Goal: Task Accomplishment & Management: Manage account settings

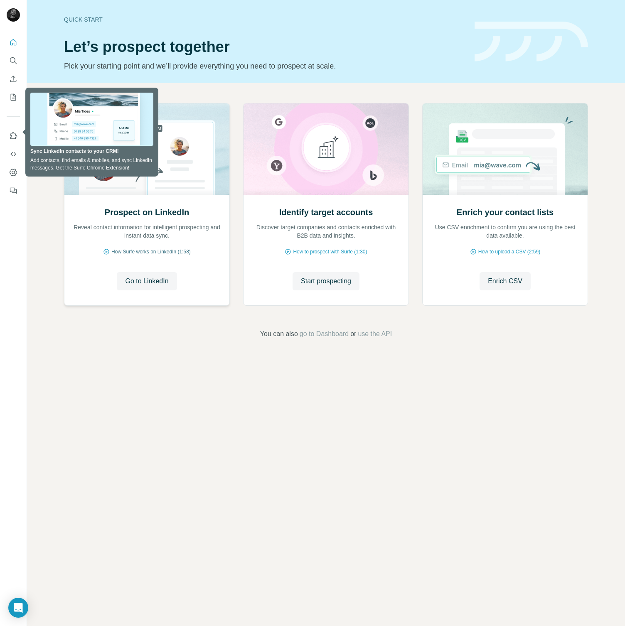
click at [149, 254] on span "How Surfe works on LinkedIn (1:58)" at bounding box center [150, 251] width 79 height 7
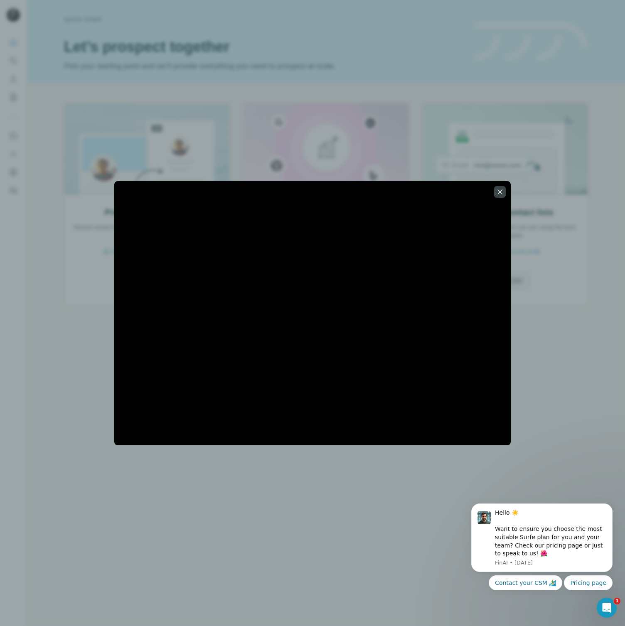
click at [287, 459] on div at bounding box center [312, 313] width 625 height 626
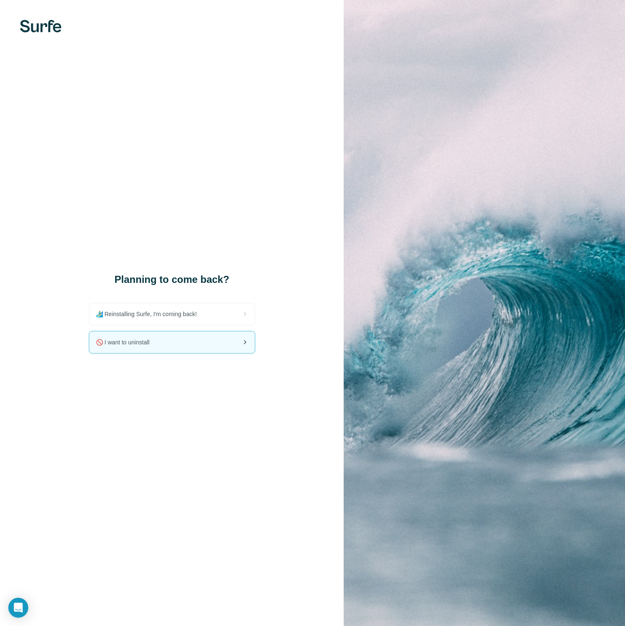
click at [167, 341] on div "🚫 I want to uninstall" at bounding box center [171, 343] width 165 height 22
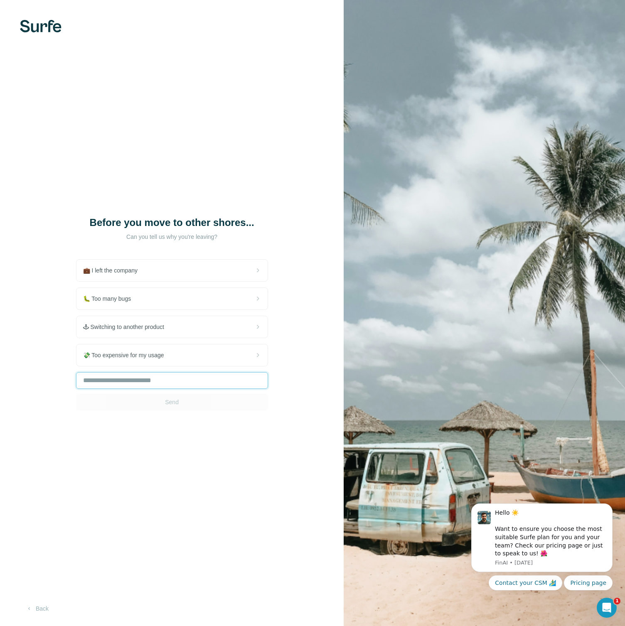
click at [165, 379] on input "text" at bounding box center [172, 380] width 192 height 17
type input "**********"
click at [138, 412] on div "**********" at bounding box center [172, 313] width 344 height 626
click at [151, 399] on button "Send" at bounding box center [172, 402] width 192 height 17
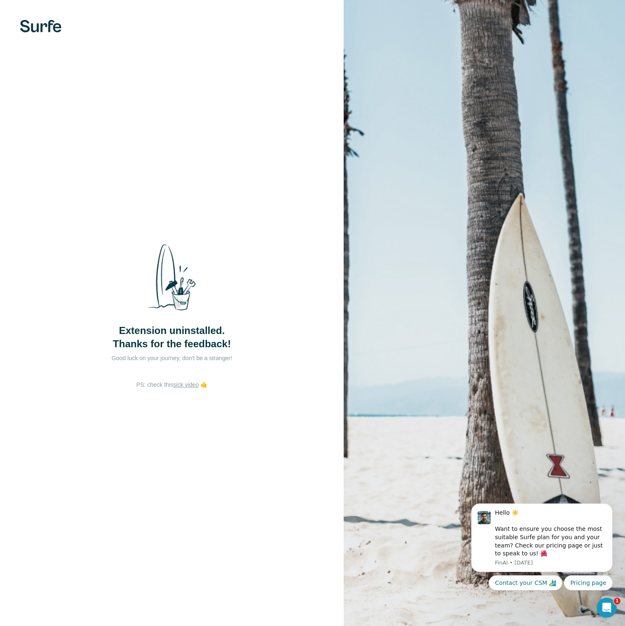
click at [171, 398] on div "Extension uninstalled. Thanks for the feedback! Good luck on your journey, don'…" at bounding box center [172, 313] width 344 height 626
click at [194, 402] on div "Extension uninstalled. Thanks for the feedback! Good luck on your journey, don'…" at bounding box center [172, 313] width 344 height 626
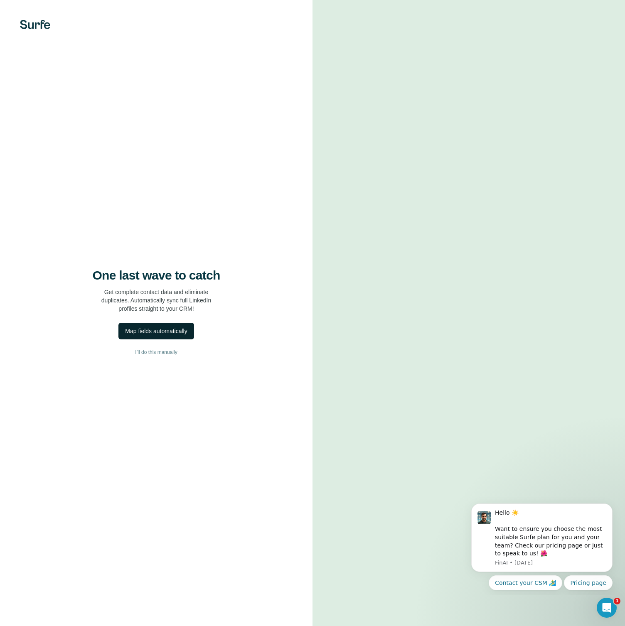
click at [177, 330] on div "Map fields automatically" at bounding box center [156, 331] width 62 height 8
click at [142, 567] on button "Close" at bounding box center [136, 568] width 27 height 15
click at [166, 331] on div "Map fields automatically" at bounding box center [156, 331] width 62 height 8
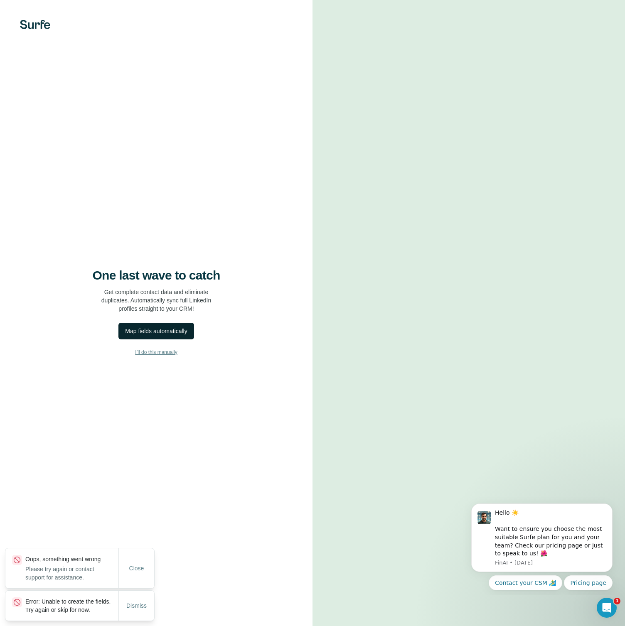
click at [158, 347] on button "I’ll do this manually" at bounding box center [156, 352] width 279 height 12
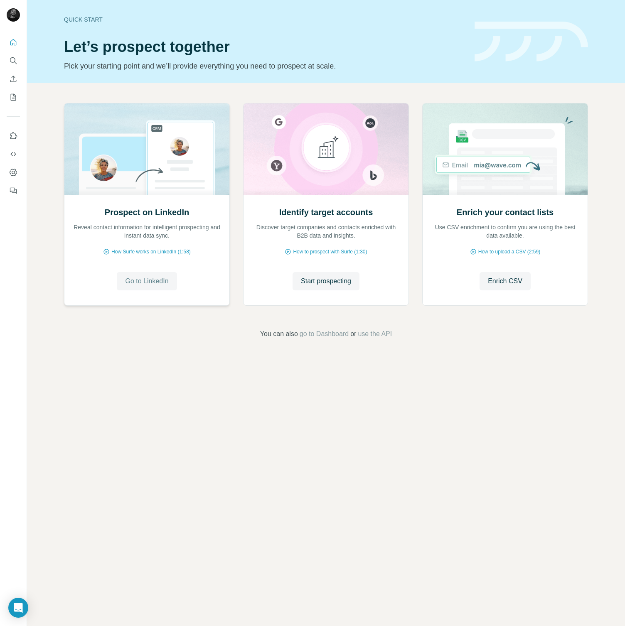
click at [163, 286] on span "Go to LinkedIn" at bounding box center [146, 281] width 43 height 10
